Goal: Task Accomplishment & Management: Manage account settings

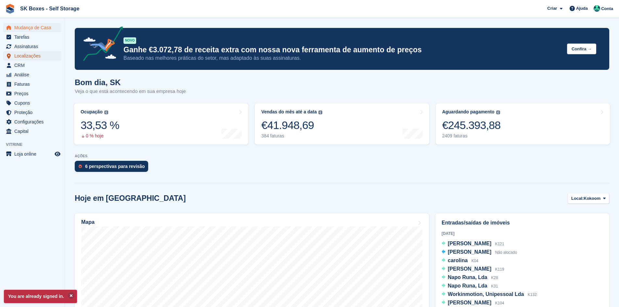
click at [33, 57] on span "Localizações" at bounding box center [33, 55] width 39 height 9
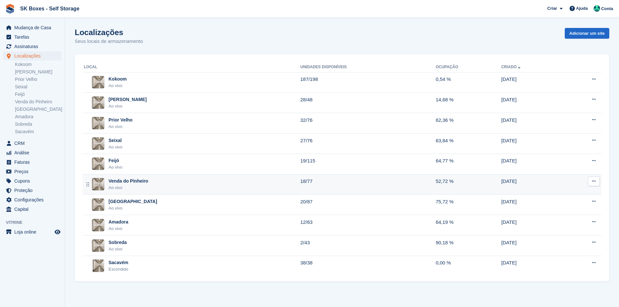
click at [147, 183] on div "Venda do Pinheiro Ao vivo" at bounding box center [192, 184] width 216 height 13
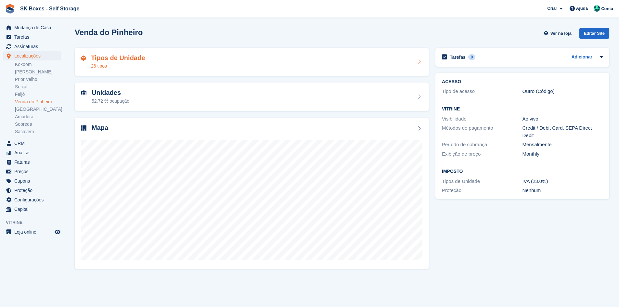
click at [229, 64] on div "Tipos de Unidade 26 tipos" at bounding box center [251, 62] width 341 height 16
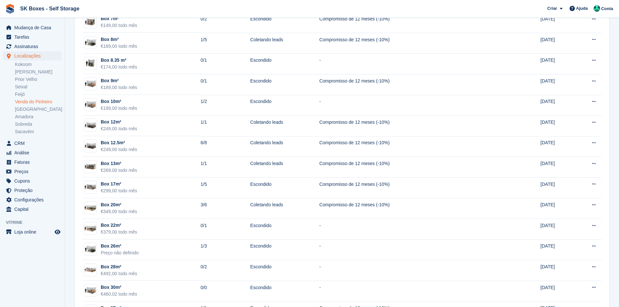
scroll to position [325, 0]
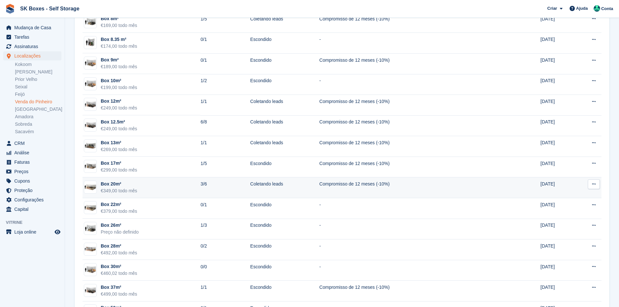
click at [175, 188] on td "Box 20m² €349,00 todo mês" at bounding box center [141, 187] width 118 height 21
click at [175, 187] on td "Box 20m² €349,00 todo mês" at bounding box center [141, 187] width 118 height 21
click at [111, 185] on div "Box 20m²" at bounding box center [119, 184] width 36 height 7
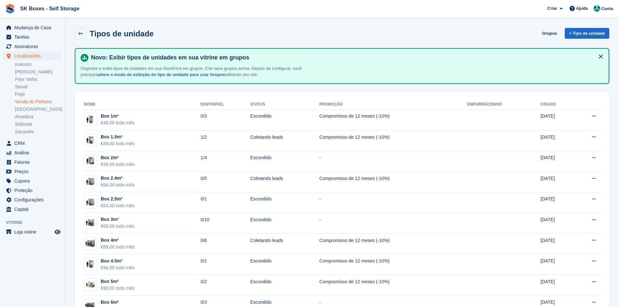
scroll to position [325, 0]
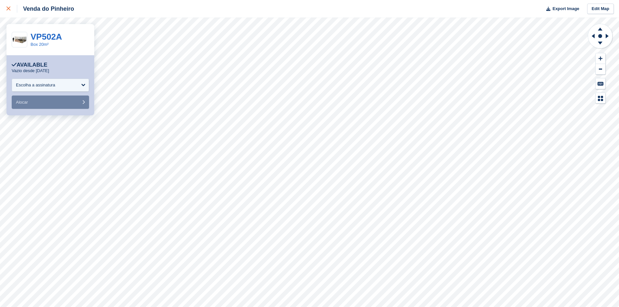
click at [11, 9] on div at bounding box center [11, 9] width 11 height 8
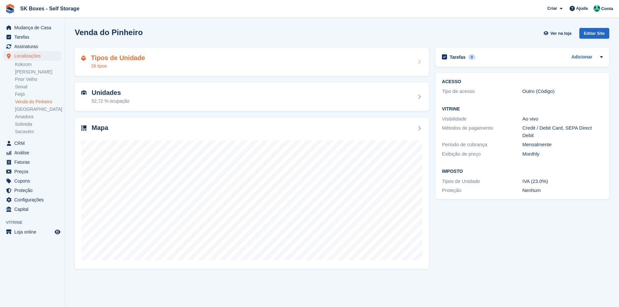
click at [150, 71] on div "Tipos de Unidade 26 tipos" at bounding box center [252, 62] width 354 height 29
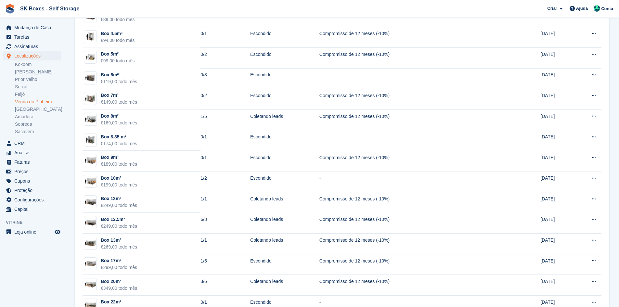
scroll to position [260, 0]
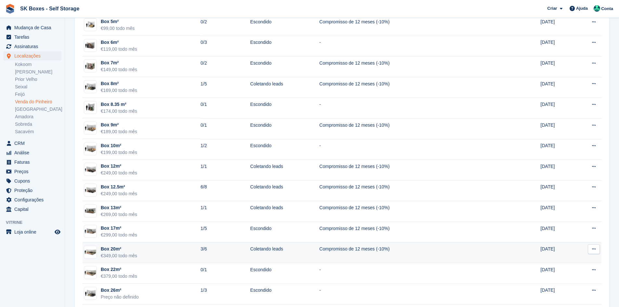
click at [117, 253] on div "€349,00 todo mês" at bounding box center [119, 255] width 36 height 7
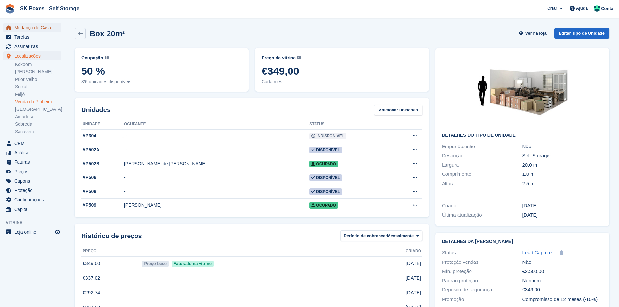
click at [44, 29] on span "Mudança de Casa" at bounding box center [33, 27] width 39 height 9
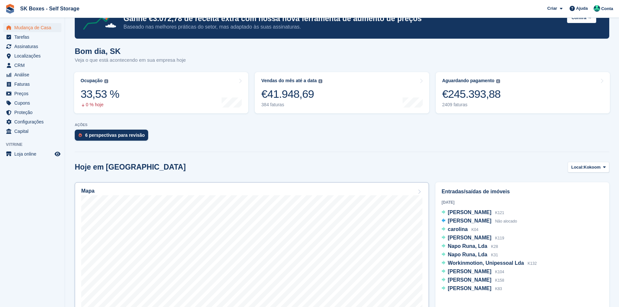
scroll to position [32, 0]
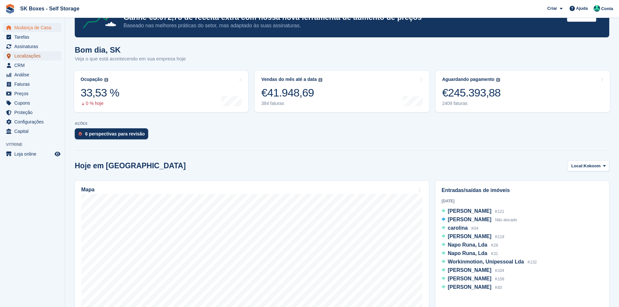
click at [39, 55] on span "Localizações" at bounding box center [33, 55] width 39 height 9
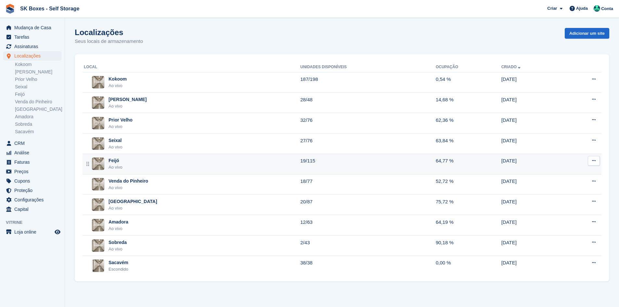
click at [142, 169] on div "Feijó Ao vivo" at bounding box center [192, 163] width 216 height 13
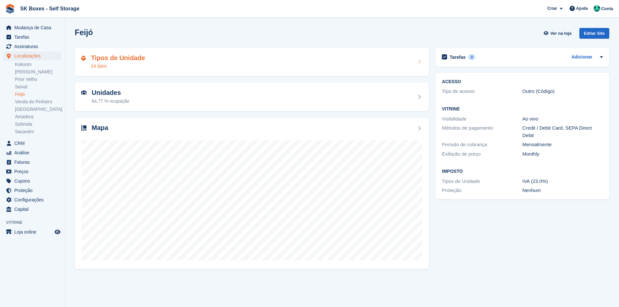
click at [118, 52] on div "Tipos de Unidade 14 tipos" at bounding box center [252, 62] width 354 height 29
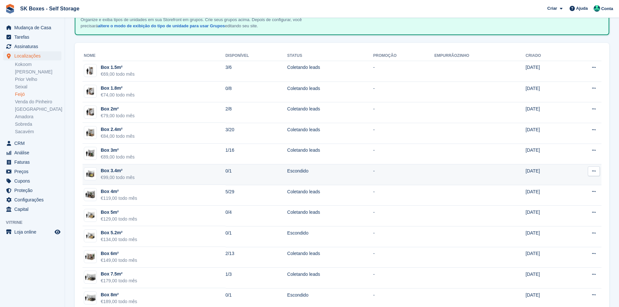
scroll to position [65, 0]
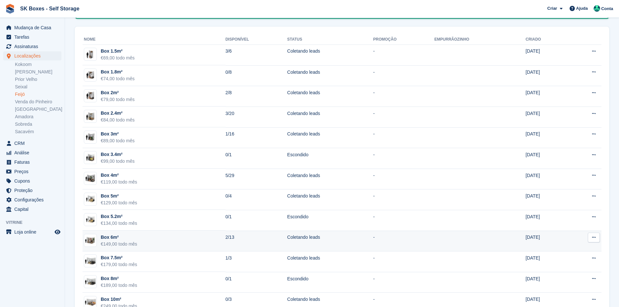
click at [149, 235] on td "Box 6m² €149,00 todo mês" at bounding box center [153, 241] width 143 height 21
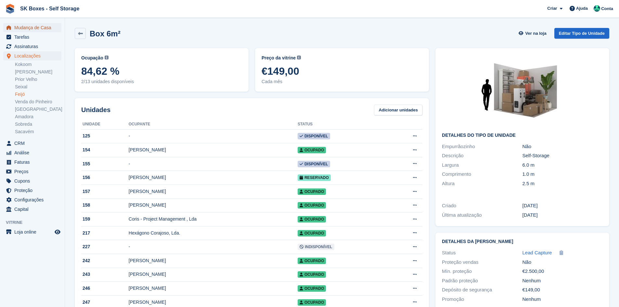
click at [31, 31] on span "Mudança de Casa" at bounding box center [33, 27] width 39 height 9
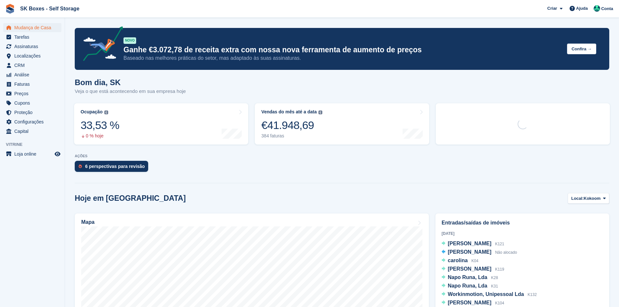
click at [112, 169] on div "6 perspectivas para revisão" at bounding box center [115, 166] width 60 height 5
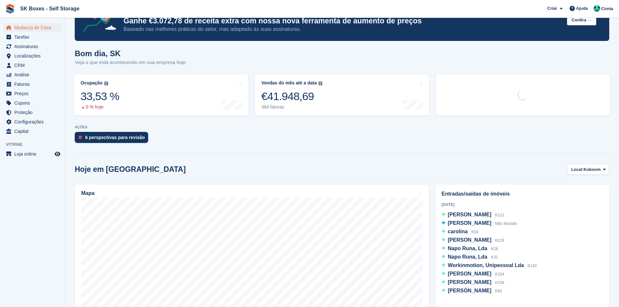
scroll to position [191, 0]
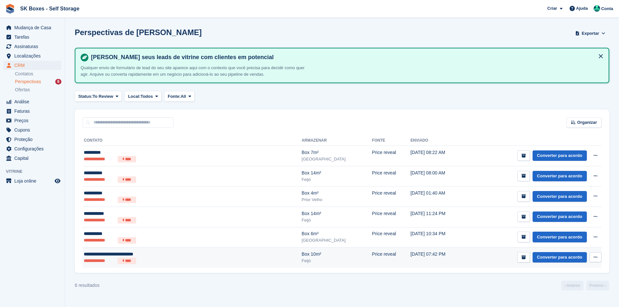
click at [167, 252] on div "**********" at bounding box center [151, 254] width 135 height 7
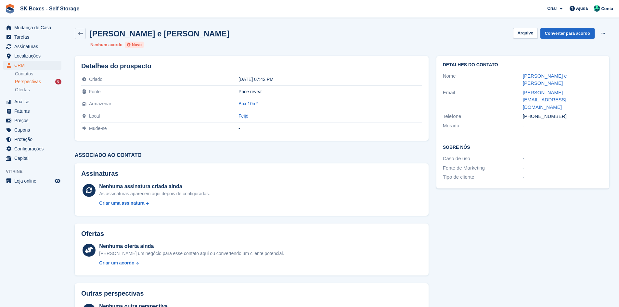
drag, startPoint x: 519, startPoint y: 77, endPoint x: 569, endPoint y: 87, distance: 51.5
click at [569, 87] on div "Nome Carlos Alberto Franca e Silva Cordeiro" at bounding box center [523, 79] width 160 height 17
copy div "Carlos Alberto Franca e Silva Cordeiro"
drag, startPoint x: 561, startPoint y: 101, endPoint x: 528, endPoint y: 89, distance: 35.2
click at [533, 113] on div "+351914607696" at bounding box center [563, 116] width 80 height 7
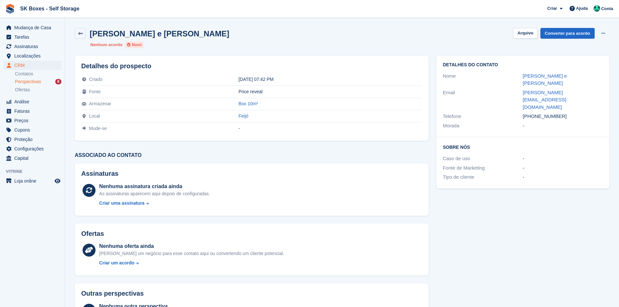
copy div "914607696"
drag, startPoint x: 521, startPoint y: 90, endPoint x: 598, endPoint y: 95, distance: 77.8
click at [598, 95] on div "Email carlos.cordeiro.rh@gmail.com" at bounding box center [523, 100] width 160 height 24
copy div "carlos.cordeiro.rh@gmail.com"
drag, startPoint x: 533, startPoint y: 34, endPoint x: 492, endPoint y: 43, distance: 41.5
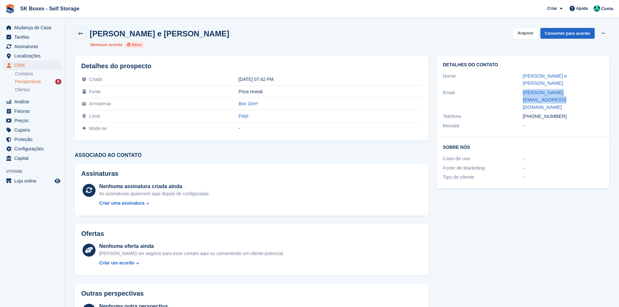
click at [533, 34] on button "Arquivo" at bounding box center [525, 33] width 24 height 11
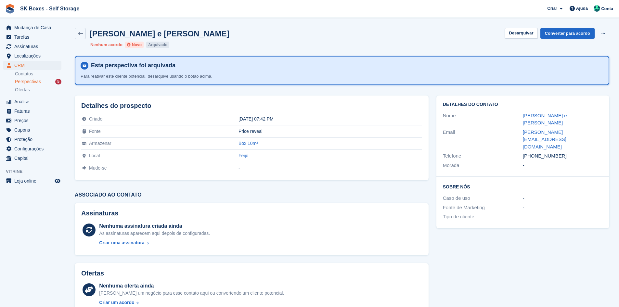
click at [50, 79] on div "Perspectivas 5" at bounding box center [38, 82] width 46 height 6
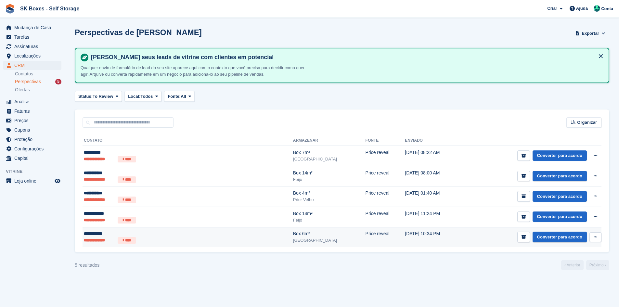
click at [147, 246] on td "**********" at bounding box center [187, 237] width 210 height 20
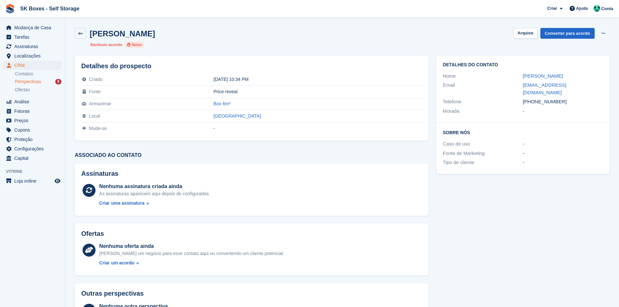
click at [46, 82] on div "Perspectivas 5" at bounding box center [38, 82] width 46 height 6
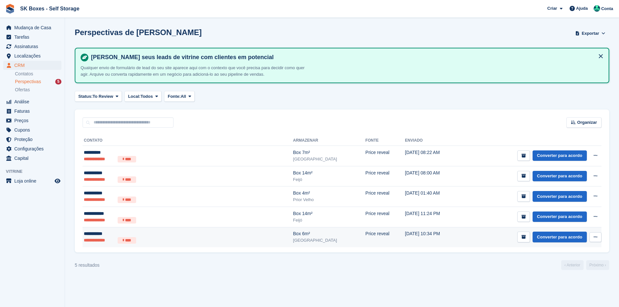
click at [159, 237] on div "**********" at bounding box center [147, 233] width 127 height 7
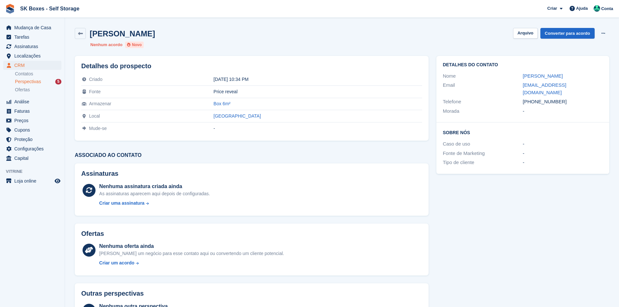
click at [531, 65] on h2 "Detalhes do contato" at bounding box center [523, 64] width 160 height 5
drag, startPoint x: 509, startPoint y: 79, endPoint x: 558, endPoint y: 76, distance: 48.8
click at [558, 76] on div "Nome Luísa Faria" at bounding box center [523, 75] width 160 height 9
copy div "[PERSON_NAME]"
drag, startPoint x: 533, startPoint y: 84, endPoint x: 610, endPoint y: 80, distance: 77.8
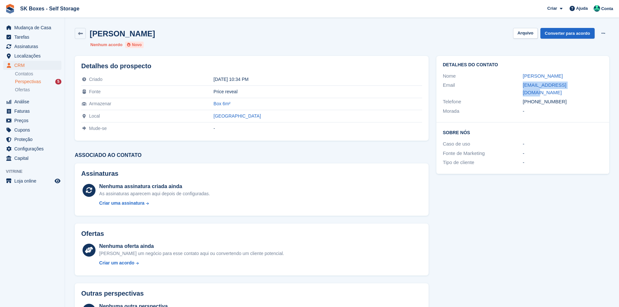
click at [604, 84] on div "Detalhes do contato Nome Luísa Faria Email anafaria.88@gmail.com Telefone +3519…" at bounding box center [522, 89] width 173 height 67
copy div "[EMAIL_ADDRESS][DOMAIN_NAME]"
drag, startPoint x: 569, startPoint y: 97, endPoint x: 534, endPoint y: 94, distance: 35.6
click at [534, 98] on div "+351914894069" at bounding box center [563, 101] width 80 height 7
copy div "914894069"
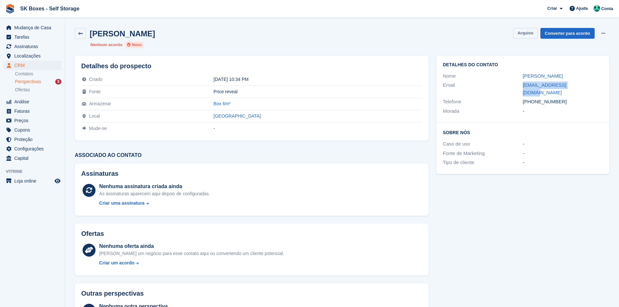
click at [529, 35] on button "Arquivo" at bounding box center [525, 33] width 24 height 11
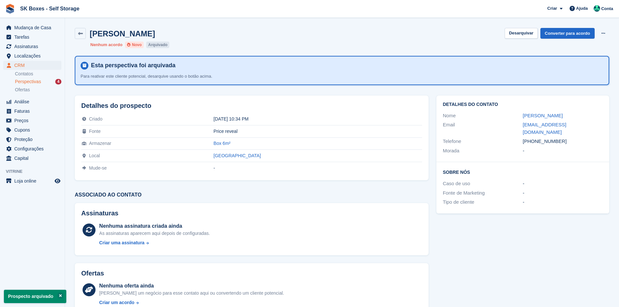
click at [51, 80] on div "Perspectivas 4" at bounding box center [38, 82] width 46 height 6
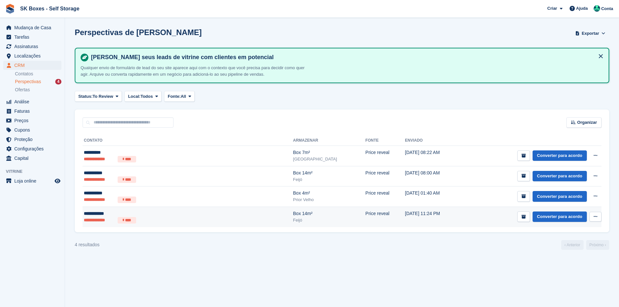
click at [365, 213] on td "Price reveal" at bounding box center [385, 217] width 40 height 20
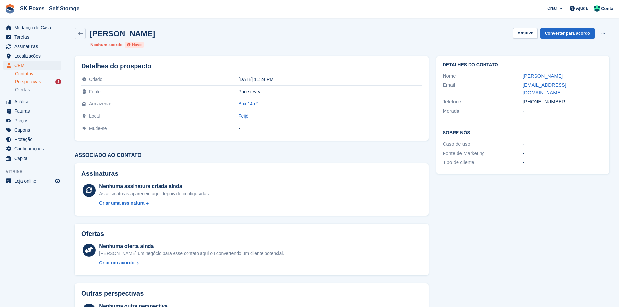
click at [32, 74] on link "Contatos" at bounding box center [38, 74] width 46 height 6
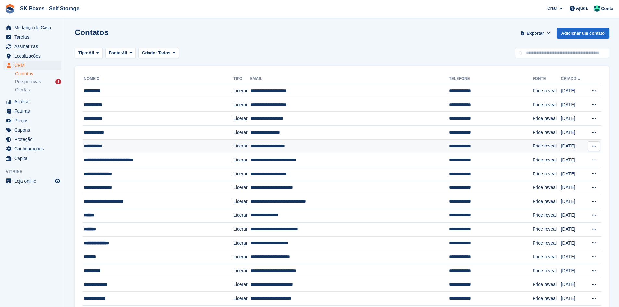
click at [116, 147] on div "**********" at bounding box center [147, 146] width 126 height 7
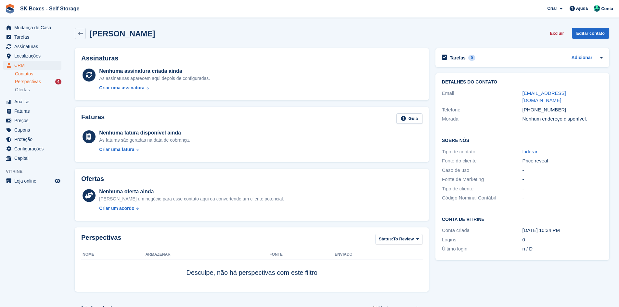
click at [32, 81] on span "Perspectivas" at bounding box center [28, 82] width 26 height 6
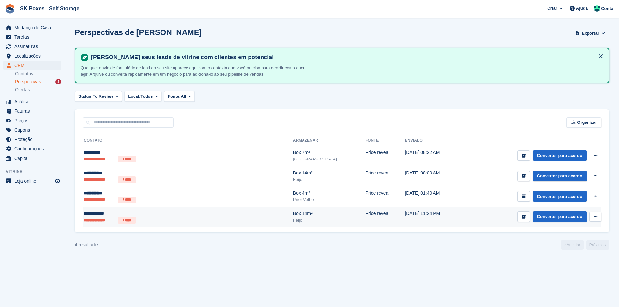
click at [133, 218] on li "****" at bounding box center [127, 220] width 19 height 6
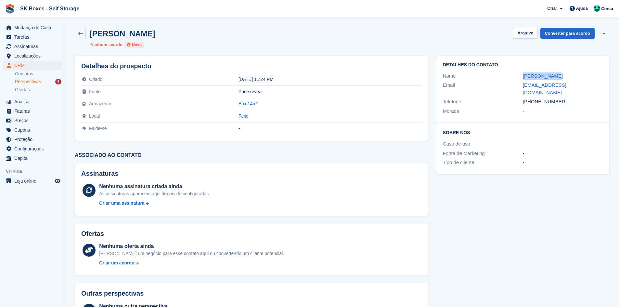
drag, startPoint x: 501, startPoint y: 75, endPoint x: 566, endPoint y: 75, distance: 64.6
click at [566, 75] on div "Nome [PERSON_NAME]" at bounding box center [523, 75] width 160 height 9
copy div "[PERSON_NAME]"
click at [586, 107] on div "-" at bounding box center [563, 110] width 80 height 7
drag, startPoint x: 517, startPoint y: 84, endPoint x: 572, endPoint y: 87, distance: 54.6
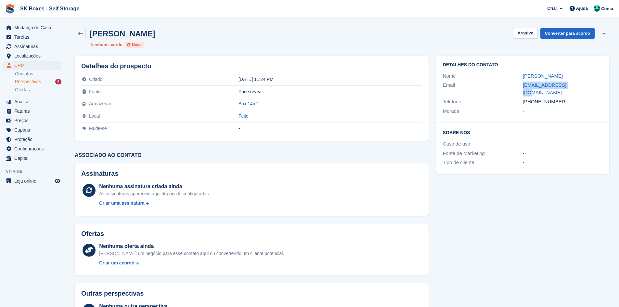
click at [572, 87] on div "Email [EMAIL_ADDRESS][DOMAIN_NAME]" at bounding box center [523, 89] width 160 height 17
copy div "[EMAIL_ADDRESS][DOMAIN_NAME]"
drag, startPoint x: 562, startPoint y: 95, endPoint x: 534, endPoint y: 94, distance: 27.9
click at [534, 98] on div "[PHONE_NUMBER]" at bounding box center [563, 101] width 80 height 7
copy div "962234791"
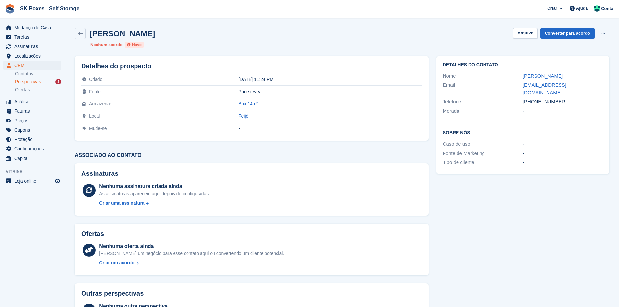
click at [509, 26] on div "[PERSON_NAME] [GEOGRAPHIC_DATA] Converter para acordo Excluir cliente potencial…" at bounding box center [342, 38] width 542 height 28
drag, startPoint x: 532, startPoint y: 36, endPoint x: 451, endPoint y: 54, distance: 83.1
click at [532, 36] on button "Arquivo" at bounding box center [525, 33] width 24 height 11
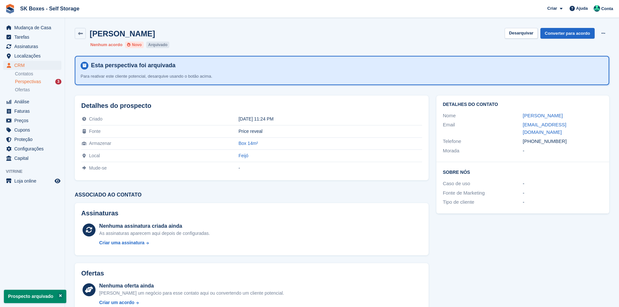
click at [36, 83] on span "Perspectivas" at bounding box center [28, 82] width 26 height 6
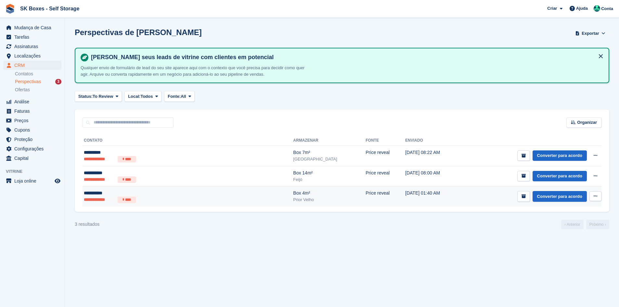
click at [168, 198] on ul "**********" at bounding box center [147, 199] width 127 height 6
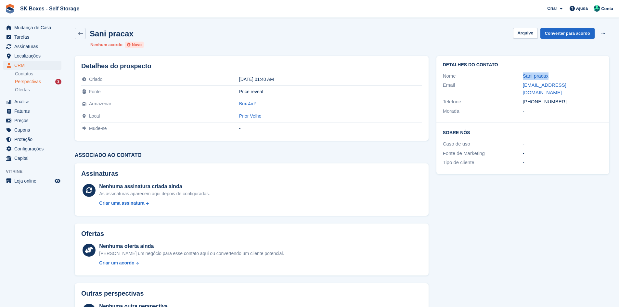
drag, startPoint x: 521, startPoint y: 75, endPoint x: 562, endPoint y: 74, distance: 41.6
click at [562, 74] on div "Nome Sani pracax" at bounding box center [523, 75] width 160 height 9
copy div "Sani pracax"
drag, startPoint x: 519, startPoint y: 84, endPoint x: 582, endPoint y: 84, distance: 63.0
click at [582, 84] on div "Email sanu_152@hotmail.com" at bounding box center [523, 89] width 160 height 17
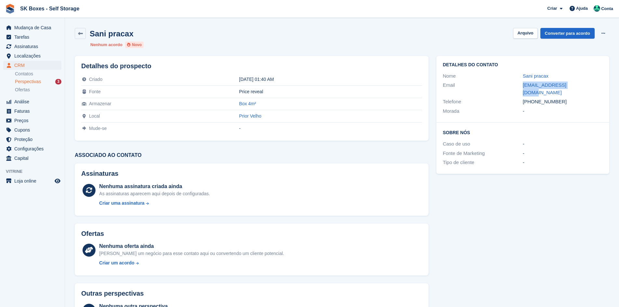
copy div "sanu_152@hotmail.com"
drag, startPoint x: 559, startPoint y: 95, endPoint x: 535, endPoint y: 96, distance: 24.7
click at [535, 98] on div "+351932595931" at bounding box center [563, 101] width 80 height 7
copy div "932595931"
click at [532, 31] on button "Arquivo" at bounding box center [525, 33] width 24 height 11
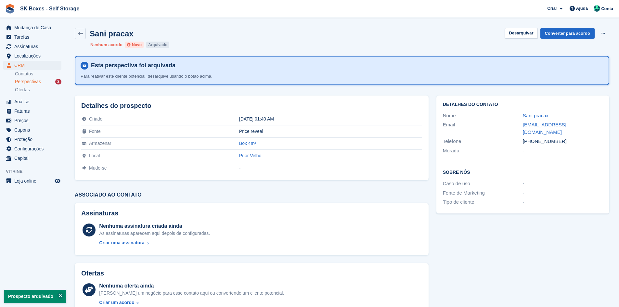
click at [44, 81] on div "Perspectivas 2" at bounding box center [38, 82] width 46 height 6
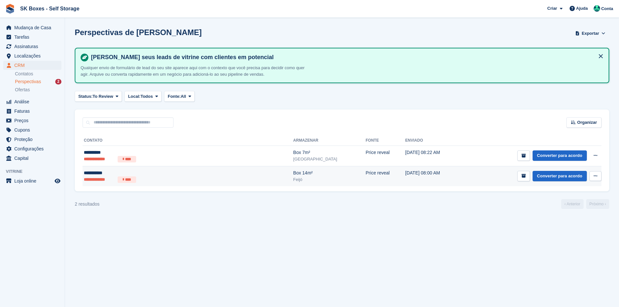
click at [154, 178] on ul "**********" at bounding box center [147, 179] width 127 height 6
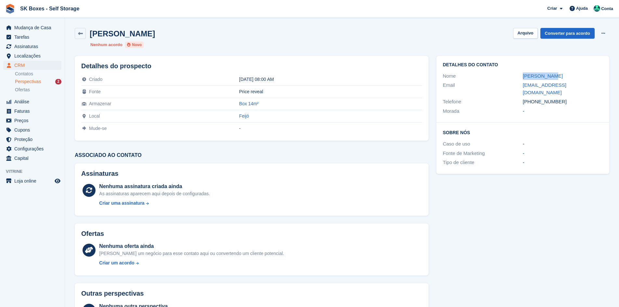
drag, startPoint x: 509, startPoint y: 76, endPoint x: 584, endPoint y: 77, distance: 74.4
click at [584, 77] on div "Nome Maria Gomes" at bounding box center [523, 75] width 160 height 9
copy div "Maria Gomes"
drag, startPoint x: 585, startPoint y: 85, endPoint x: 521, endPoint y: 87, distance: 63.4
click at [521, 87] on div "Email sachamaria62@gmail.com" at bounding box center [523, 89] width 160 height 17
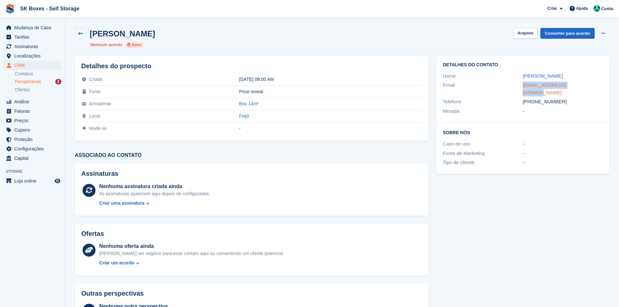
copy div "sachamaria62@gmail.com"
drag, startPoint x: 569, startPoint y: 113, endPoint x: 572, endPoint y: 107, distance: 7.0
click at [569, 113] on div "Detalhes do contato Nome Maria Gomes Email sachamaria62@gmail.com Telefone +351…" at bounding box center [522, 89] width 173 height 67
drag, startPoint x: 562, startPoint y: 94, endPoint x: 533, endPoint y: 96, distance: 29.0
click at [533, 98] on div "+351915790533" at bounding box center [563, 101] width 80 height 7
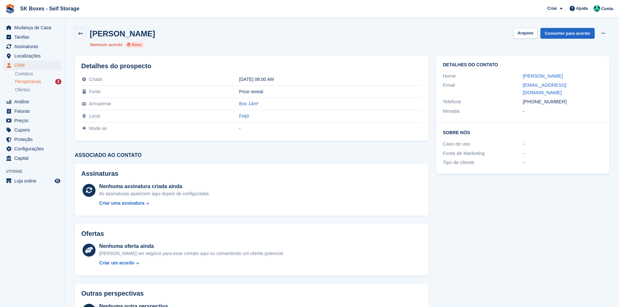
copy div "915790533"
click at [527, 36] on button "Arquivo" at bounding box center [525, 33] width 24 height 11
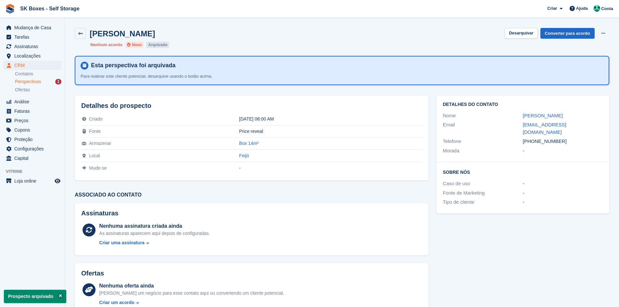
click at [48, 82] on div "Perspectivas 1" at bounding box center [38, 82] width 46 height 6
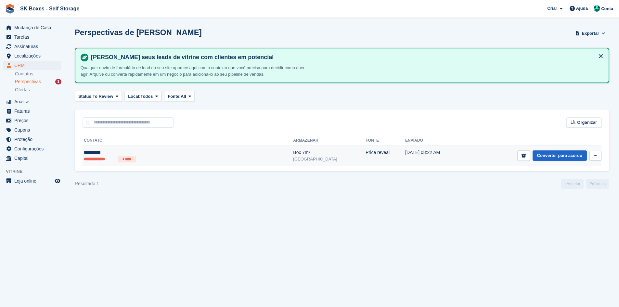
click at [134, 159] on li "****" at bounding box center [127, 159] width 19 height 6
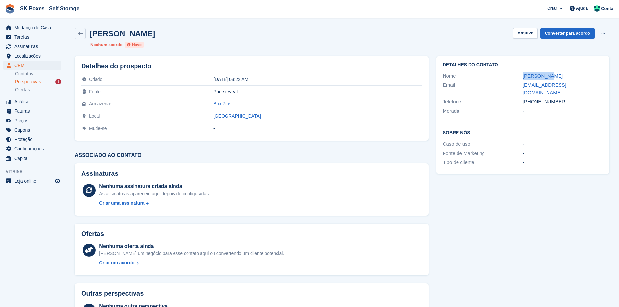
drag, startPoint x: 521, startPoint y: 74, endPoint x: 577, endPoint y: 71, distance: 56.9
click at [585, 73] on div "Nome [PERSON_NAME]" at bounding box center [523, 75] width 160 height 9
copy div "[PERSON_NAME]"
drag, startPoint x: 521, startPoint y: 117, endPoint x: 540, endPoint y: 111, distance: 20.3
click at [522, 122] on div "Sobre Nós Caso de uso - Fonte de Marketing - Tipo de cliente -" at bounding box center [522, 147] width 173 height 51
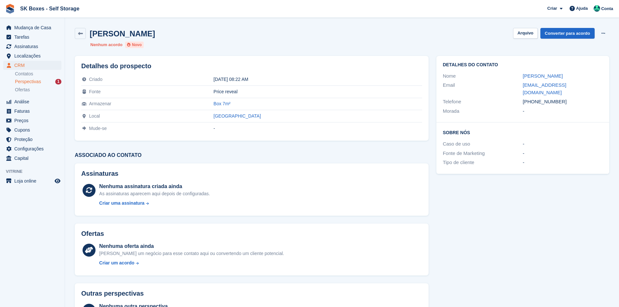
drag, startPoint x: 565, startPoint y: 95, endPoint x: 534, endPoint y: 95, distance: 31.2
click at [534, 98] on div "[PHONE_NUMBER]" at bounding box center [563, 101] width 80 height 7
copy div "917379386"
click at [543, 213] on div "Detalhes do contato Nome [PERSON_NAME] Email [EMAIL_ADDRESS][DOMAIN_NAME] Telef…" at bounding box center [522, 195] width 181 height 287
drag, startPoint x: 511, startPoint y: 89, endPoint x: 581, endPoint y: 88, distance: 70.5
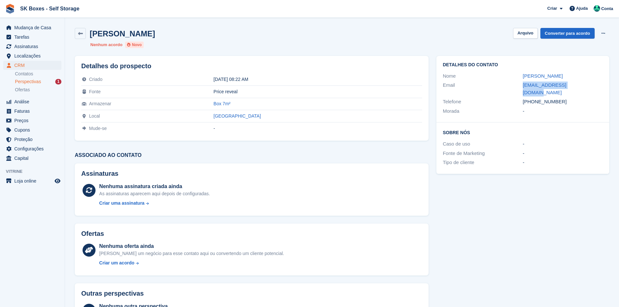
click at [581, 88] on div "Email [EMAIL_ADDRESS][DOMAIN_NAME]" at bounding box center [523, 89] width 160 height 17
copy div "[EMAIL_ADDRESS][DOMAIN_NAME]"
click at [519, 34] on button "Arquivo" at bounding box center [525, 33] width 24 height 11
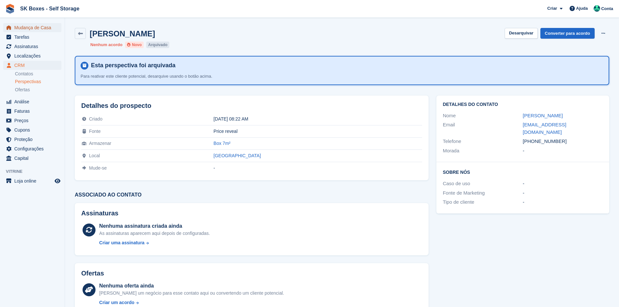
click at [52, 25] on span "Mudança de Casa" at bounding box center [33, 27] width 39 height 9
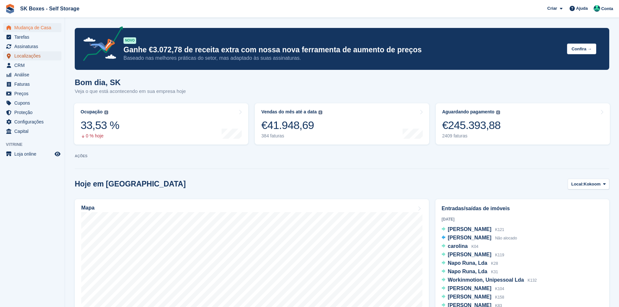
click at [40, 53] on span "Localizações" at bounding box center [33, 55] width 39 height 9
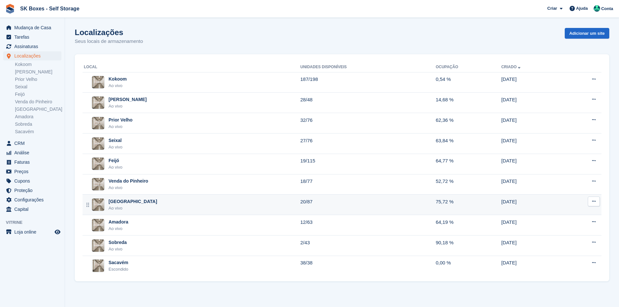
click at [160, 207] on div "Setúbal Ao vivo" at bounding box center [192, 204] width 216 height 13
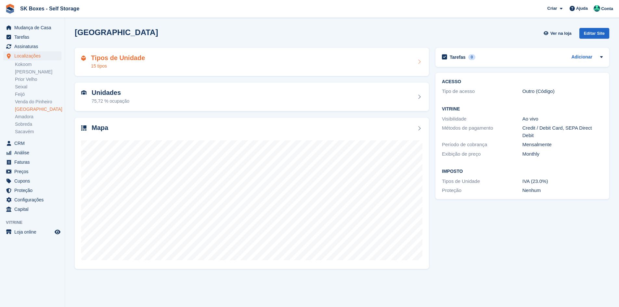
click at [171, 60] on div "Tipos de Unidade 15 tipos" at bounding box center [251, 62] width 341 height 16
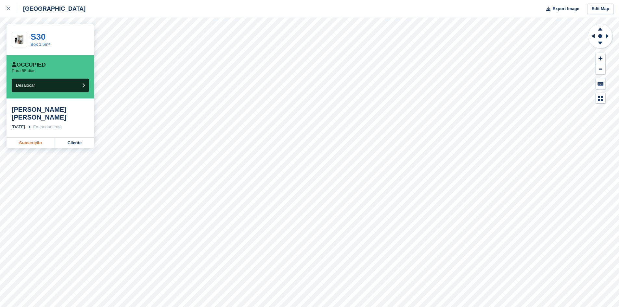
click at [36, 144] on link "Subscrição" at bounding box center [30, 143] width 48 height 10
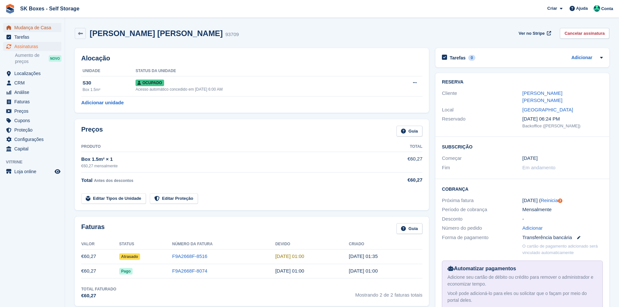
click at [17, 27] on span "Mudança de Casa" at bounding box center [33, 27] width 39 height 9
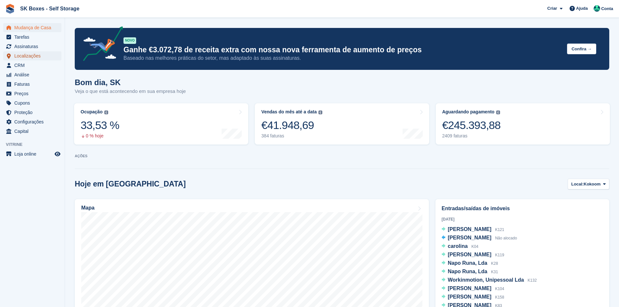
click at [38, 55] on span "Localizações" at bounding box center [33, 55] width 39 height 9
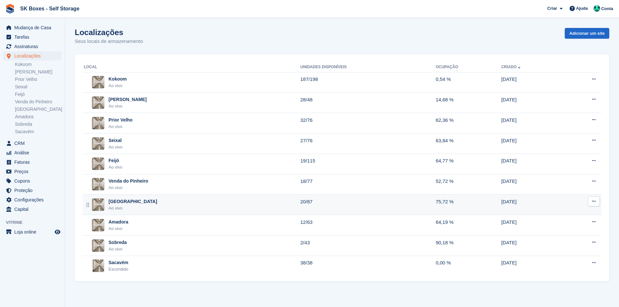
click at [158, 204] on div "Setúbal Ao vivo" at bounding box center [192, 204] width 216 height 13
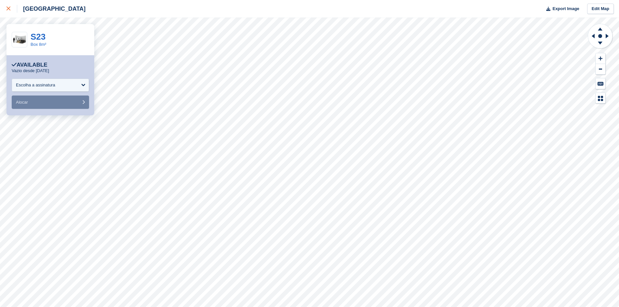
click at [8, 14] on link at bounding box center [8, 9] width 17 height 18
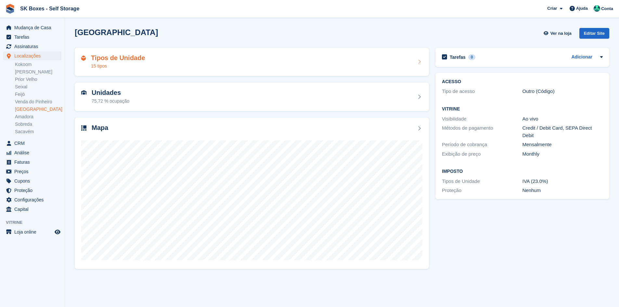
click at [135, 61] on h2 "Tipos de Unidade" at bounding box center [118, 57] width 54 height 7
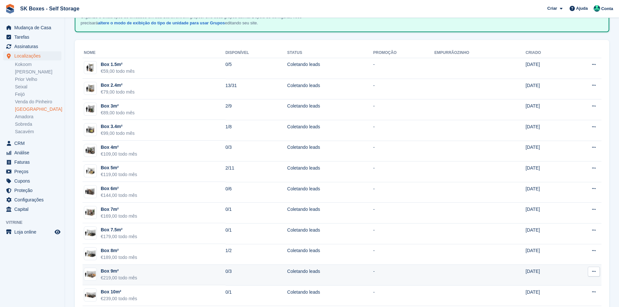
scroll to position [65, 0]
